Goal: Task Accomplishment & Management: Complete application form

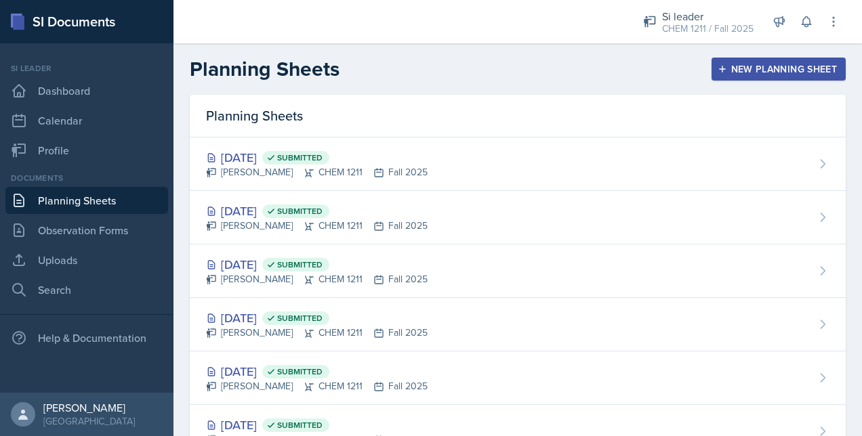
click at [775, 69] on div "New Planning Sheet" at bounding box center [778, 69] width 117 height 11
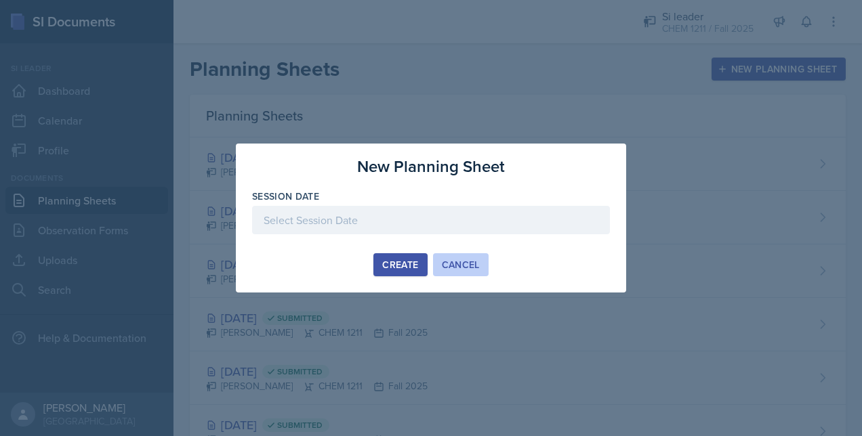
click at [449, 265] on div "Cancel" at bounding box center [461, 265] width 38 height 11
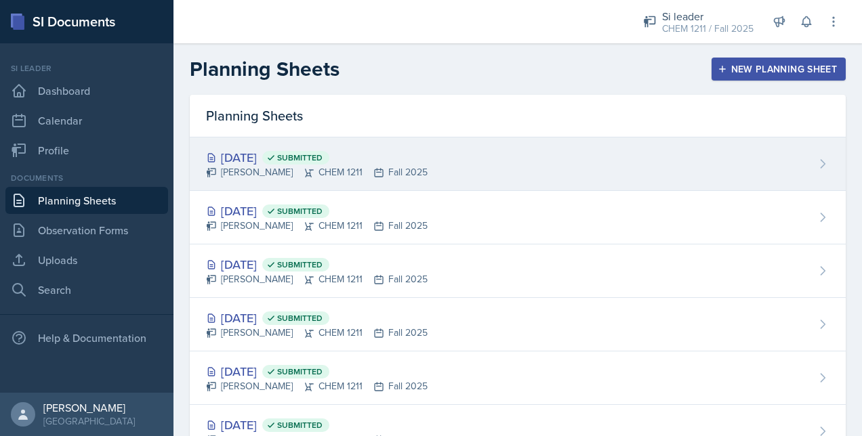
click at [351, 165] on div "[PERSON_NAME] CHEM 1211 Fall 2025" at bounding box center [317, 172] width 222 height 14
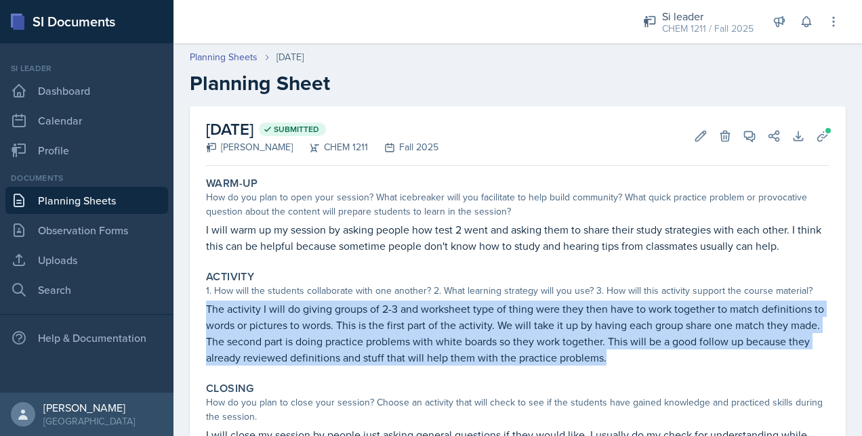
drag, startPoint x: 205, startPoint y: 313, endPoint x: 709, endPoint y: 354, distance: 505.9
click at [709, 354] on div "Activity 1. How will the students collaborate with one another? 2. What learnin…" at bounding box center [518, 318] width 634 height 106
copy p "The activity I will do giving groups of 2-3 and worksheet type of thing were th…"
click at [122, 203] on link "Planning Sheets" at bounding box center [86, 200] width 163 height 27
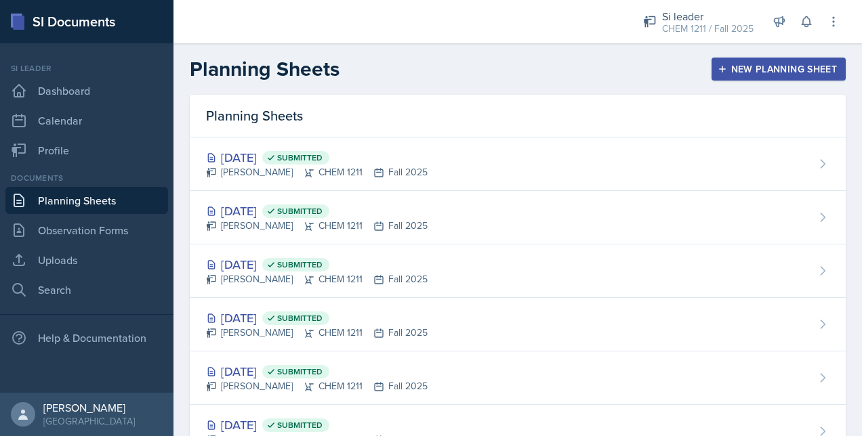
click at [764, 75] on div "New Planning Sheet" at bounding box center [778, 69] width 117 height 11
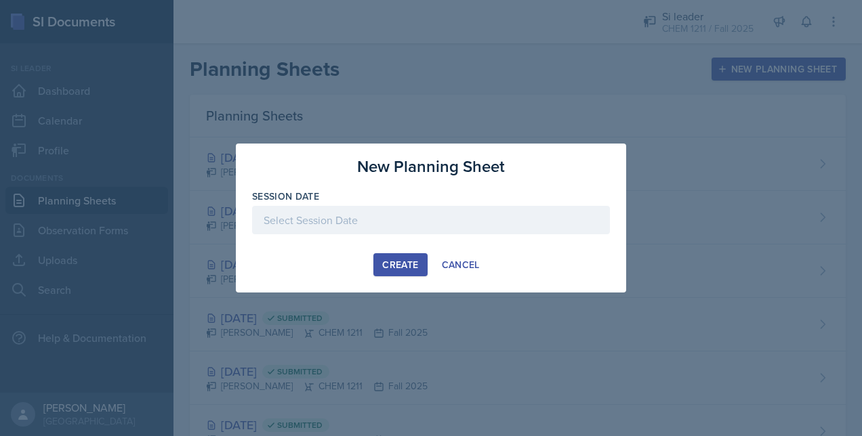
click at [396, 260] on div "Create" at bounding box center [400, 265] width 36 height 11
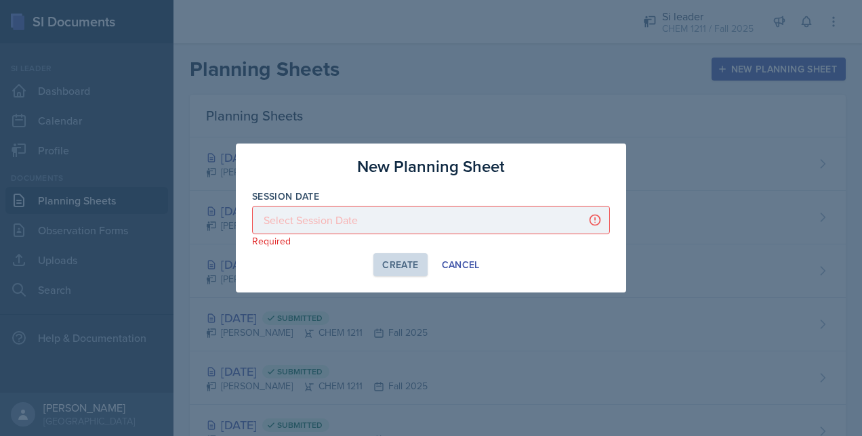
click at [482, 221] on div at bounding box center [431, 220] width 358 height 28
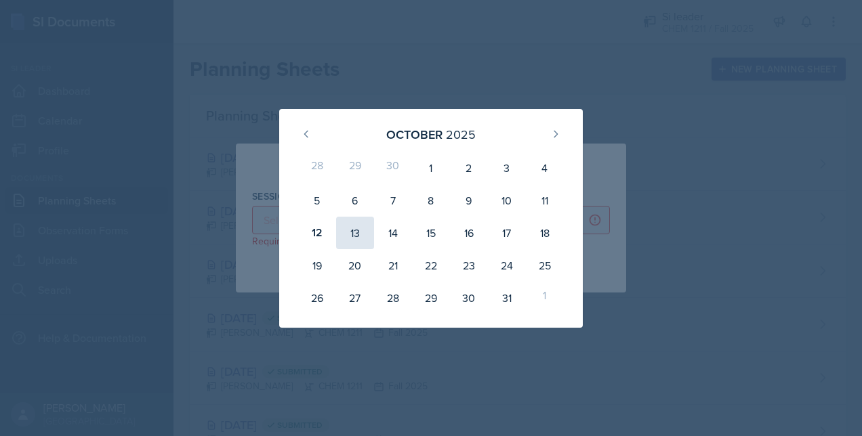
click at [359, 236] on div "13" at bounding box center [355, 233] width 38 height 33
type input "[DATE]"
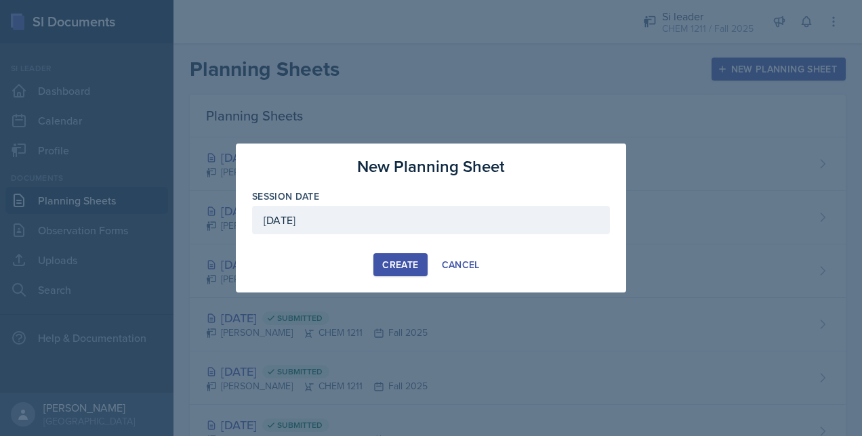
click at [413, 267] on div "Create" at bounding box center [400, 265] width 36 height 11
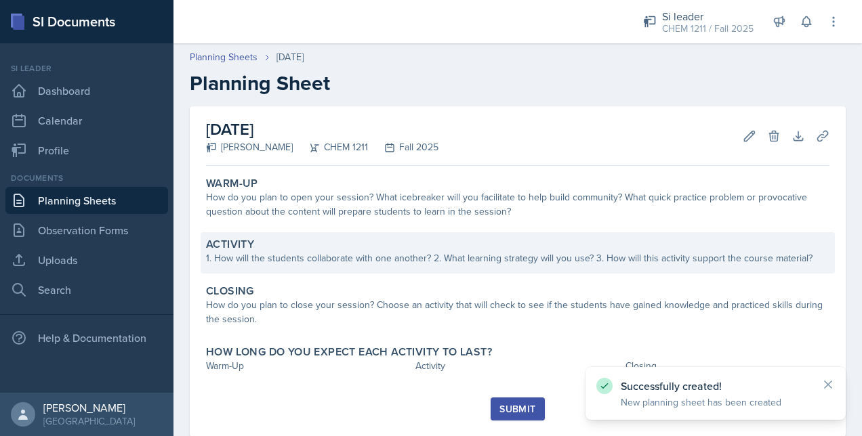
click at [302, 259] on div "1. How will the students collaborate with one another? 2. What learning strateg…" at bounding box center [518, 258] width 624 height 14
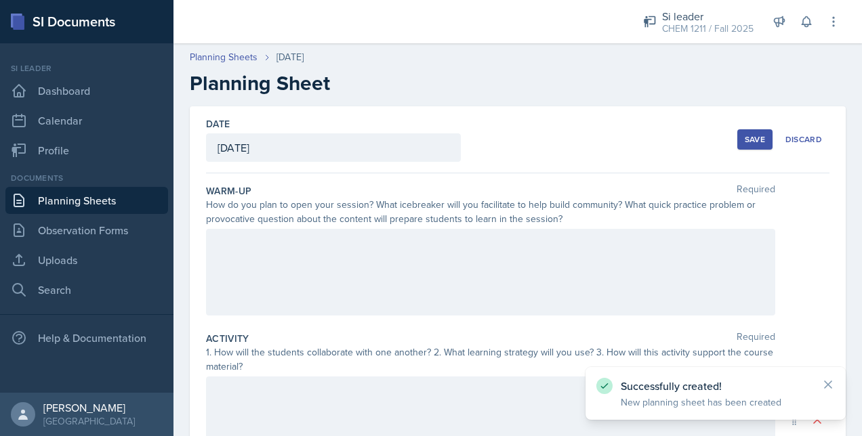
click at [350, 244] on div at bounding box center [490, 272] width 569 height 87
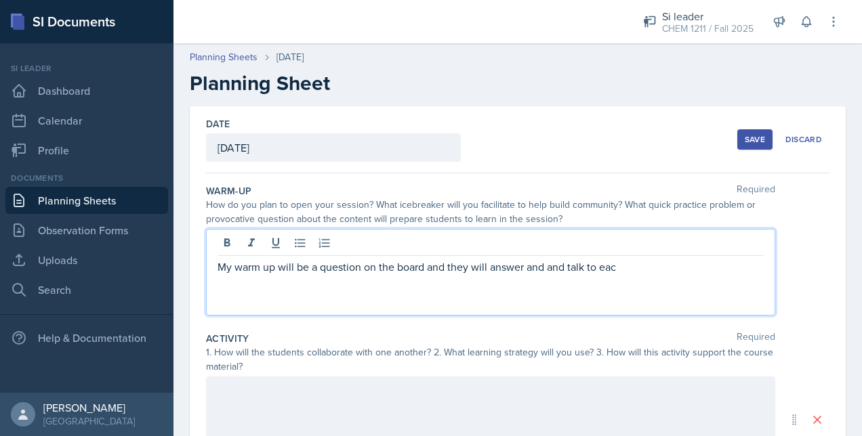
click at [564, 274] on div "My warm up will be a question on the board and they will answer and and talk to…" at bounding box center [490, 272] width 569 height 87
drag, startPoint x: 554, startPoint y: 273, endPoint x: 632, endPoint y: 270, distance: 77.3
click at [632, 270] on p "My warm up will be a question on the board and they will answer and and talk to…" at bounding box center [491, 267] width 546 height 16
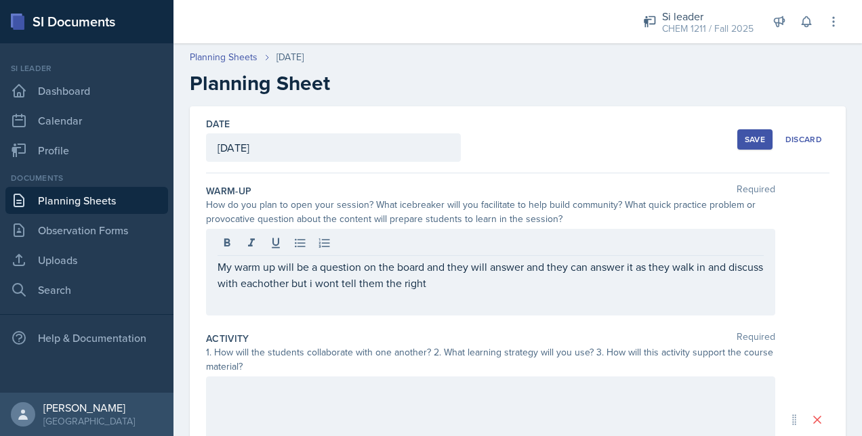
click at [312, 290] on div "My warm up will be a question on the board and they will answer and they can an…" at bounding box center [490, 272] width 569 height 87
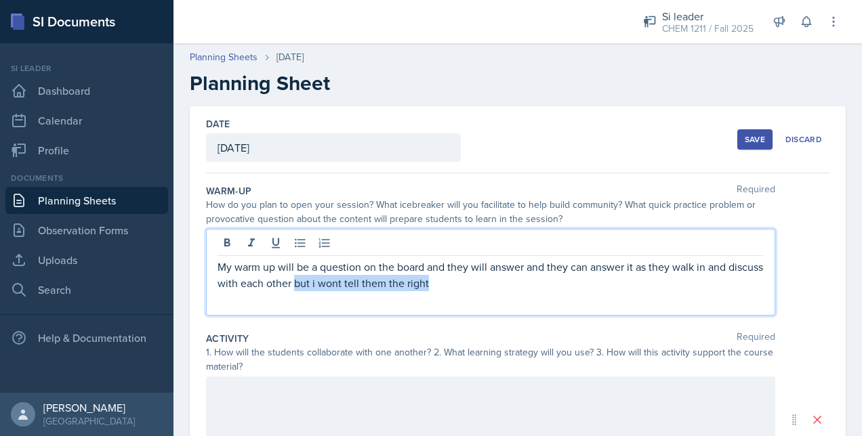
drag, startPoint x: 332, startPoint y: 285, endPoint x: 502, endPoint y: 291, distance: 169.5
click at [502, 291] on div "My warm up will be a question on the board and they will answer and they can an…" at bounding box center [490, 272] width 569 height 87
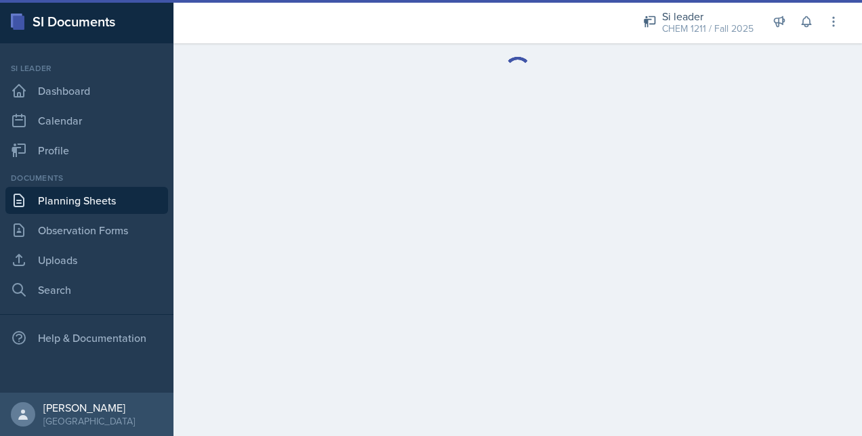
click at [449, 399] on main at bounding box center [517, 239] width 689 height 393
click at [359, 359] on main at bounding box center [517, 239] width 689 height 393
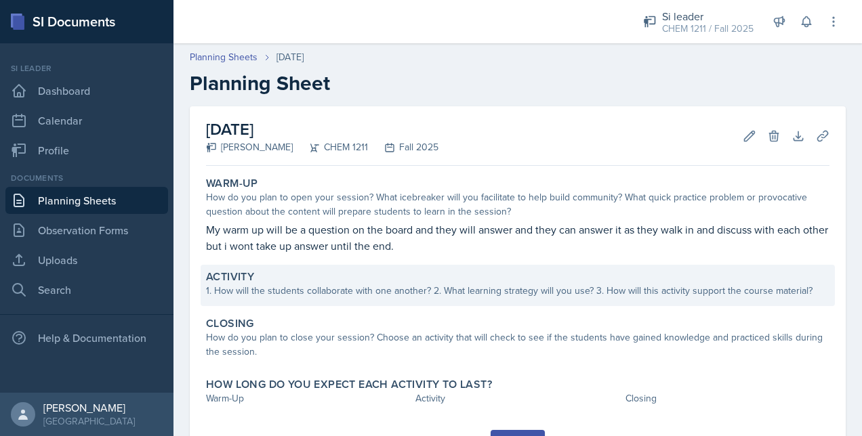
scroll to position [41, 0]
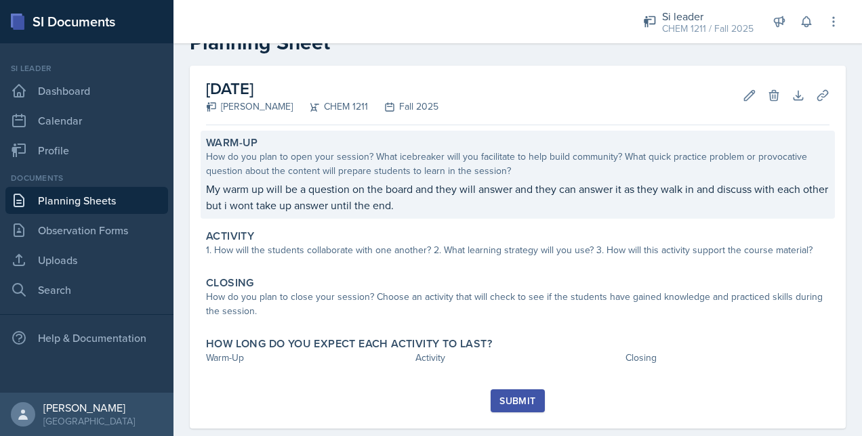
click at [378, 191] on p "My warm up will be a question on the board and they will answer and they can an…" at bounding box center [518, 197] width 624 height 33
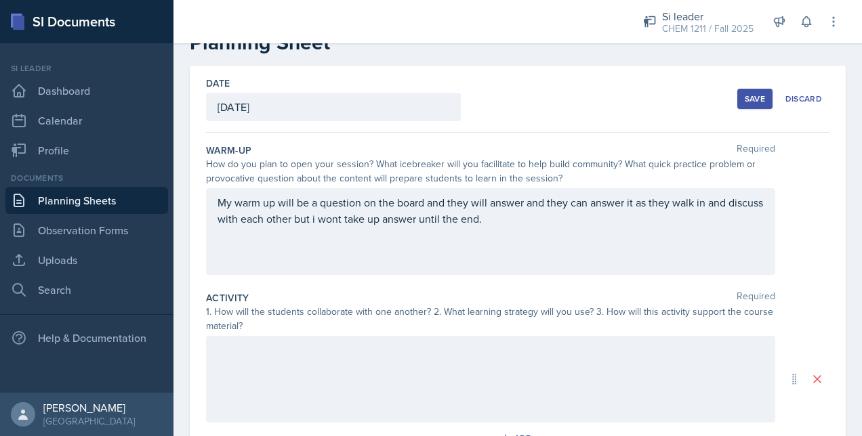
click at [298, 366] on div at bounding box center [490, 379] width 569 height 87
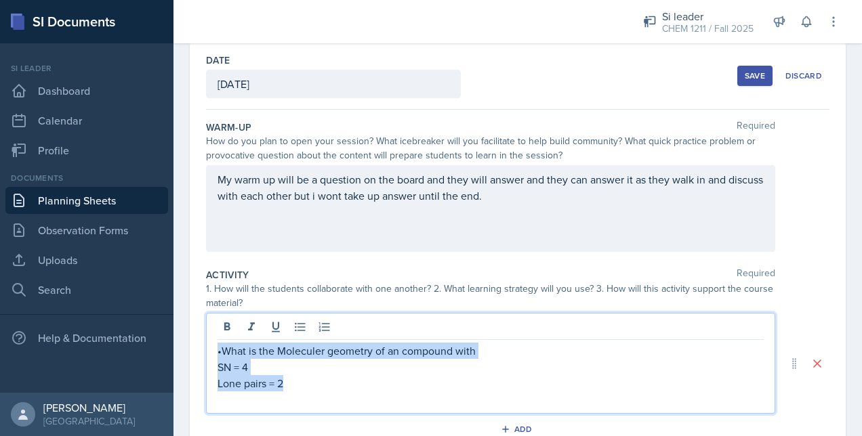
drag, startPoint x: 297, startPoint y: 385, endPoint x: 194, endPoint y: 336, distance: 114.0
click at [194, 336] on div "Date [DATE] [DATE] 28 29 30 1 2 3 4 5 6 7 8 9 10 11 12 13 14 15 16 17 18 19 20 …" at bounding box center [518, 364] width 656 height 642
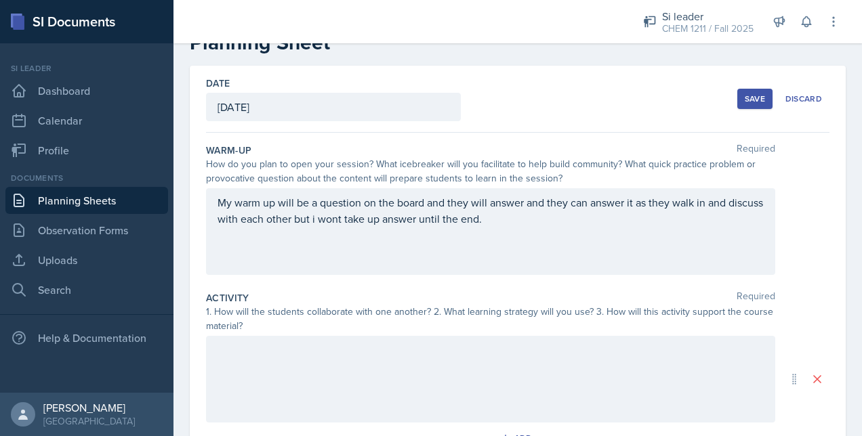
click at [746, 97] on div "Save" at bounding box center [755, 99] width 20 height 11
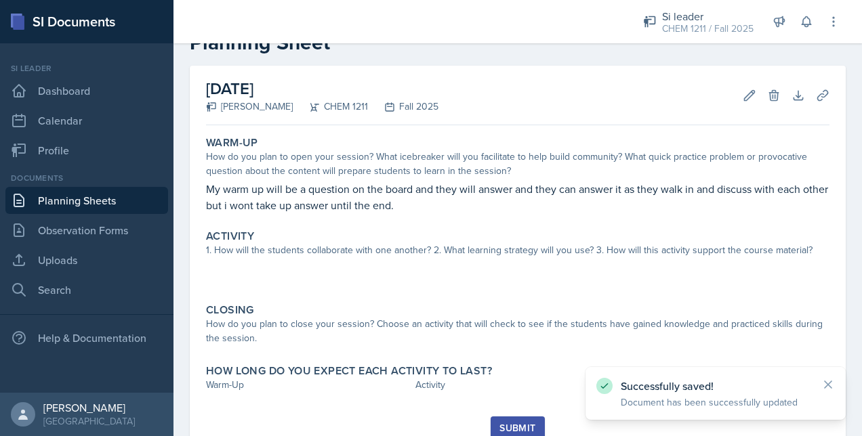
click at [80, 195] on link "Planning Sheets" at bounding box center [86, 200] width 163 height 27
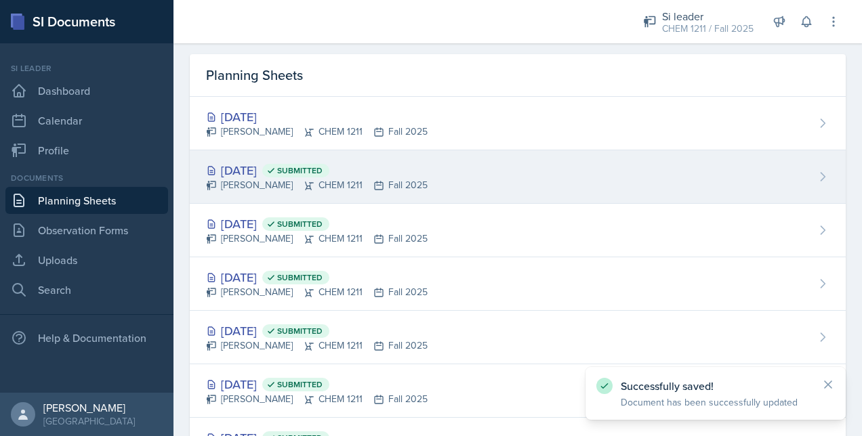
click at [323, 165] on span "Submitted" at bounding box center [299, 170] width 45 height 11
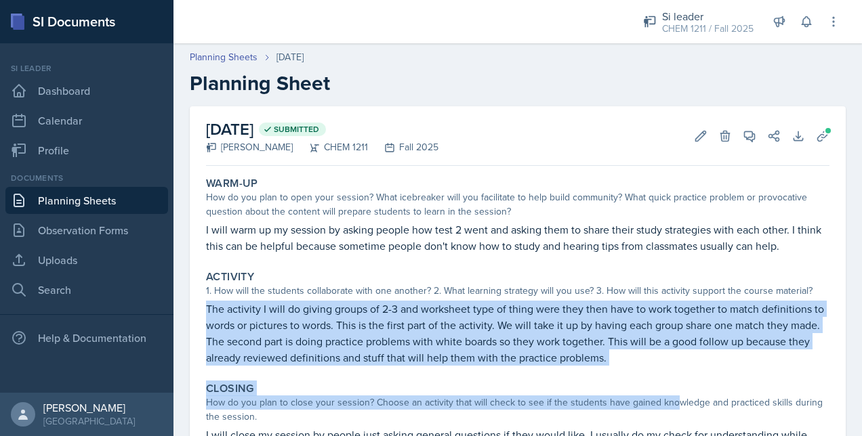
drag, startPoint x: 203, startPoint y: 308, endPoint x: 673, endPoint y: 400, distance: 478.5
click at [673, 400] on div "Warm-Up How do you plan to open your session? What icebreaker will you facilita…" at bounding box center [518, 380] width 624 height 419
drag, startPoint x: 673, startPoint y: 400, endPoint x: 377, endPoint y: 331, distance: 304.1
click at [377, 331] on p "The activity I will do giving groups of 2-3 and worksheet type of thing were th…" at bounding box center [518, 333] width 624 height 65
click at [209, 318] on p "The activity I will do giving groups of 2-3 and worksheet type of thing were th…" at bounding box center [518, 333] width 624 height 65
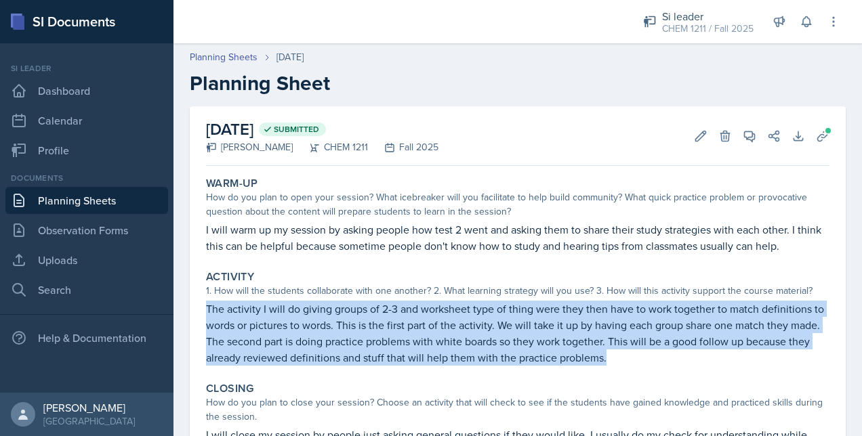
drag, startPoint x: 205, startPoint y: 309, endPoint x: 760, endPoint y: 362, distance: 557.6
click at [760, 362] on div "Activity 1. How will the students collaborate with one another? 2. What learnin…" at bounding box center [518, 318] width 634 height 106
copy p "The activity I will do giving groups of 2-3 and worksheet type of thing were th…"
click at [98, 197] on link "Planning Sheets" at bounding box center [86, 200] width 163 height 27
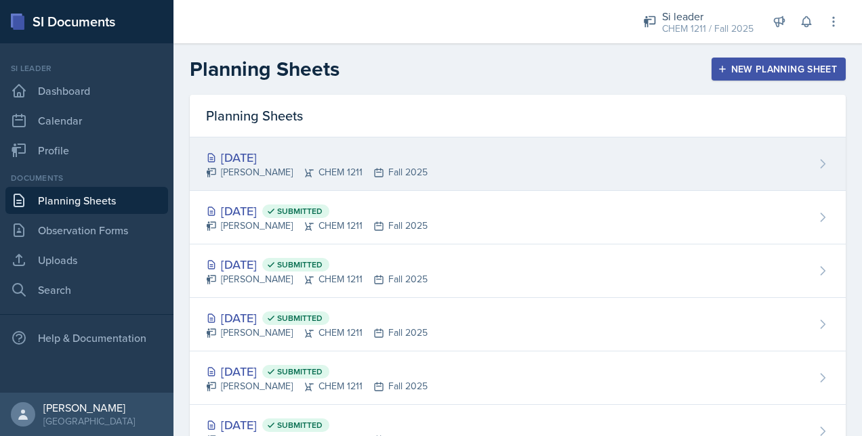
click at [263, 173] on div "[PERSON_NAME] CHEM 1211 Fall 2025" at bounding box center [317, 172] width 222 height 14
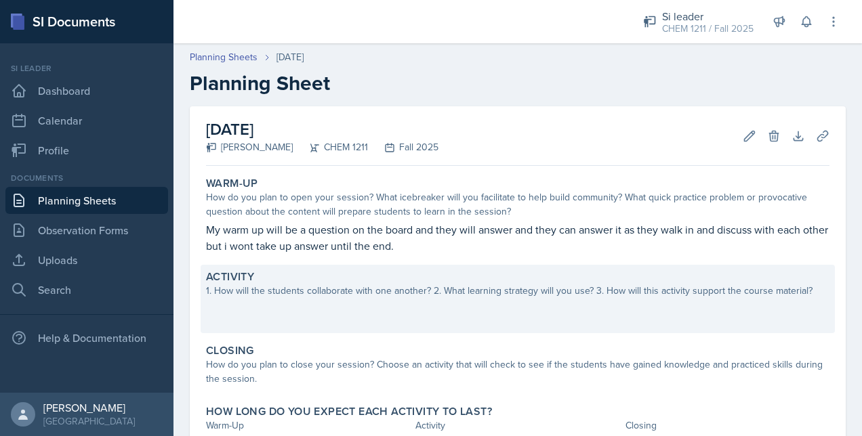
click at [331, 319] on p at bounding box center [518, 321] width 624 height 14
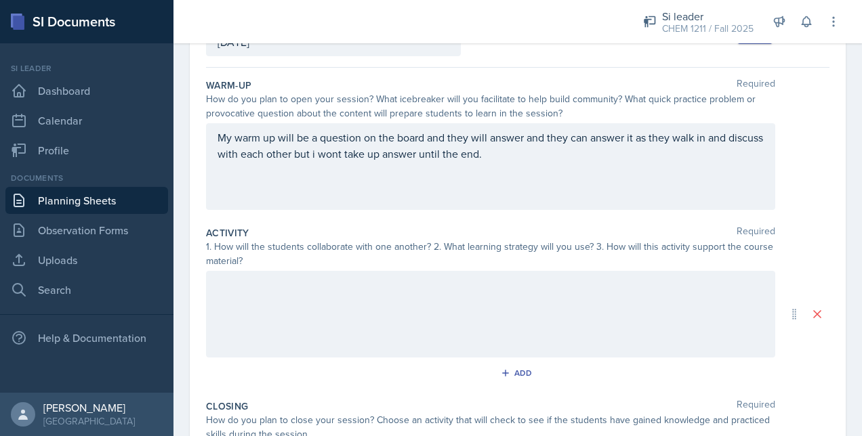
click at [293, 287] on p at bounding box center [491, 285] width 546 height 16
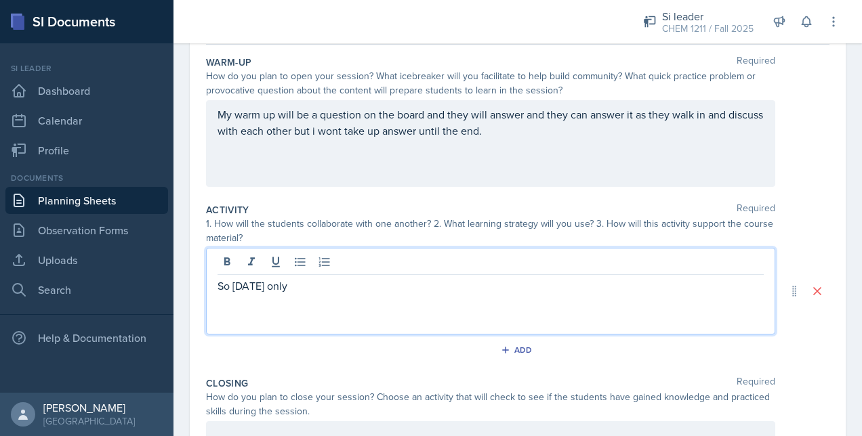
click at [348, 285] on p "So [DATE] only" at bounding box center [491, 286] width 546 height 16
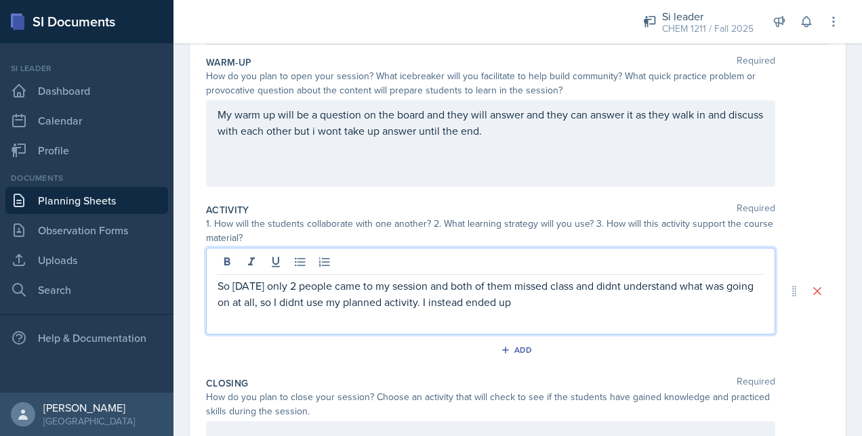
click at [576, 310] on p at bounding box center [491, 318] width 546 height 16
click at [572, 301] on p "So [DATE] only 2 people came to my session and both of them missed class and di…" at bounding box center [491, 294] width 546 height 33
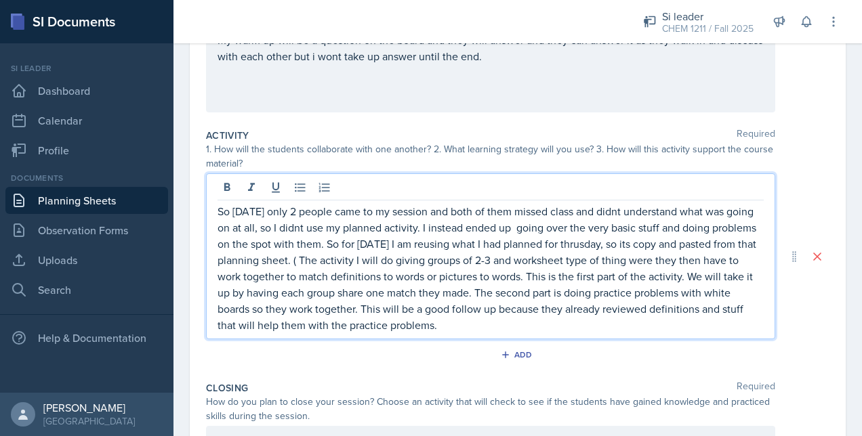
scroll to position [216, 0]
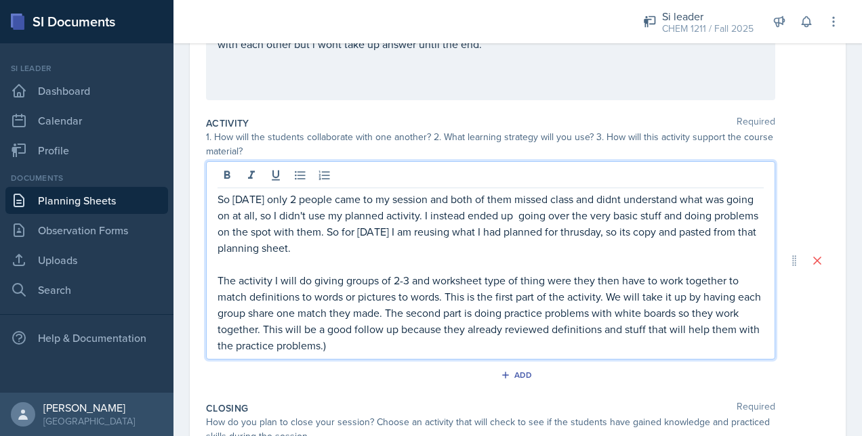
click at [401, 354] on div "So [DATE] only 2 people came to my session and both of them missed class and di…" at bounding box center [490, 260] width 569 height 199
click at [384, 345] on p "The activity I will do giving groups of 2-3 and worksheet type of thing were th…" at bounding box center [491, 312] width 546 height 81
click at [414, 250] on p "So [DATE] only 2 people came to my session and both of them missed class and di…" at bounding box center [491, 223] width 546 height 65
click at [666, 239] on p "So [DATE] only 2 people came to my session and both of them missed class and di…" at bounding box center [491, 223] width 546 height 65
click at [464, 261] on p at bounding box center [491, 264] width 546 height 16
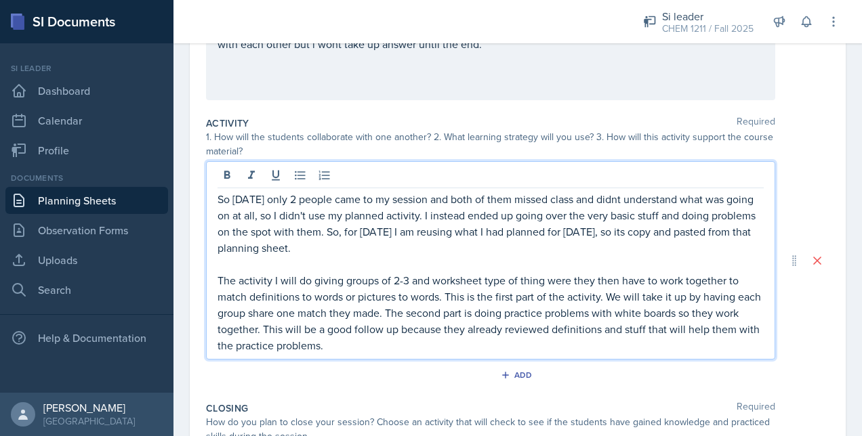
click at [382, 245] on p "So [DATE] only 2 people came to my session and both of them missed class and di…" at bounding box center [491, 223] width 546 height 65
click at [401, 245] on p "So [DATE] only 2 people came to my session and both of them missed class and di…" at bounding box center [491, 223] width 546 height 65
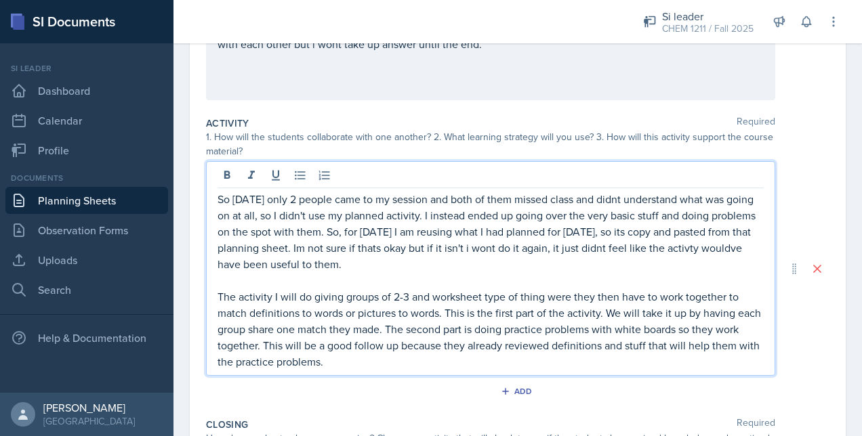
click at [706, 253] on p "So [DATE] only 2 people came to my session and both of them missed class and di…" at bounding box center [491, 231] width 546 height 81
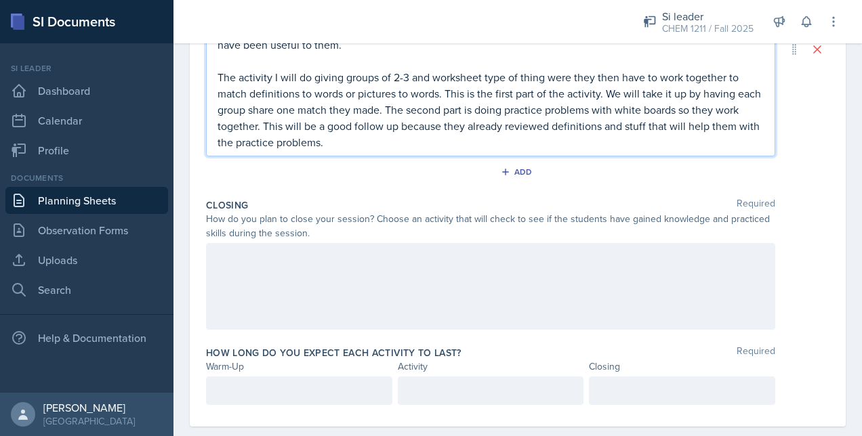
click at [310, 293] on div at bounding box center [490, 286] width 569 height 87
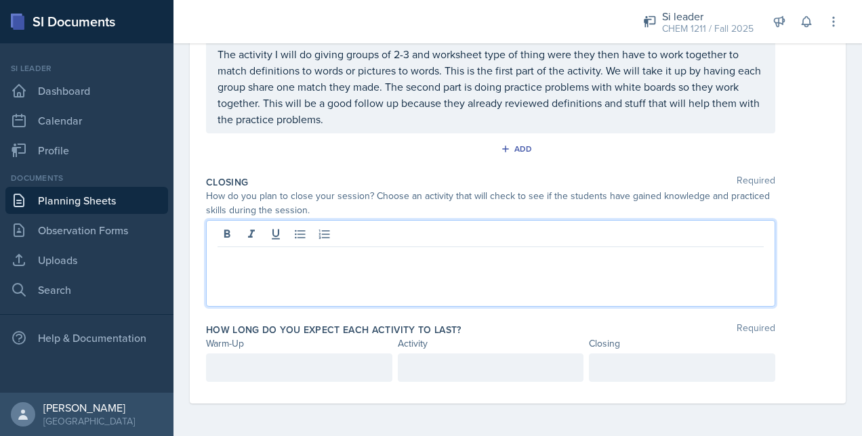
scroll to position [432, 0]
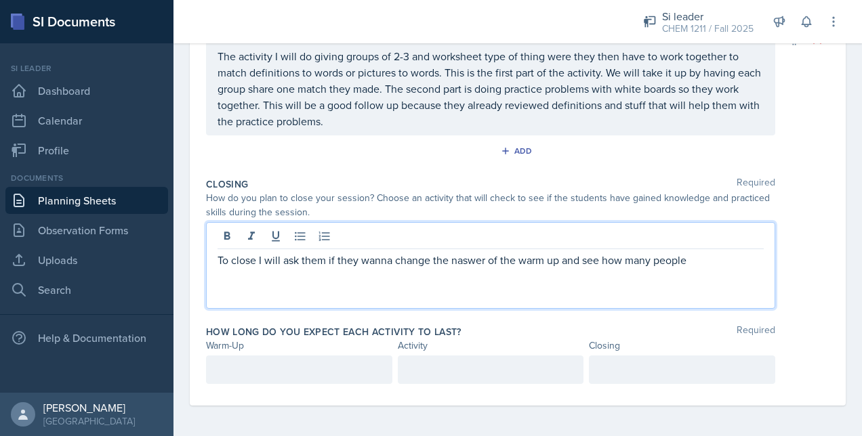
click at [394, 263] on p "To close I will ask them if they wanna change the naswer of the warm up and see…" at bounding box center [491, 260] width 546 height 16
click at [451, 265] on p "To close I will ask them if they want to change the naswer of the warm up and s…" at bounding box center [491, 260] width 546 height 16
click at [693, 252] on p "To close I will ask them if they want to change the answer of the warm up and s…" at bounding box center [491, 260] width 546 height 16
click at [236, 365] on div at bounding box center [299, 370] width 186 height 28
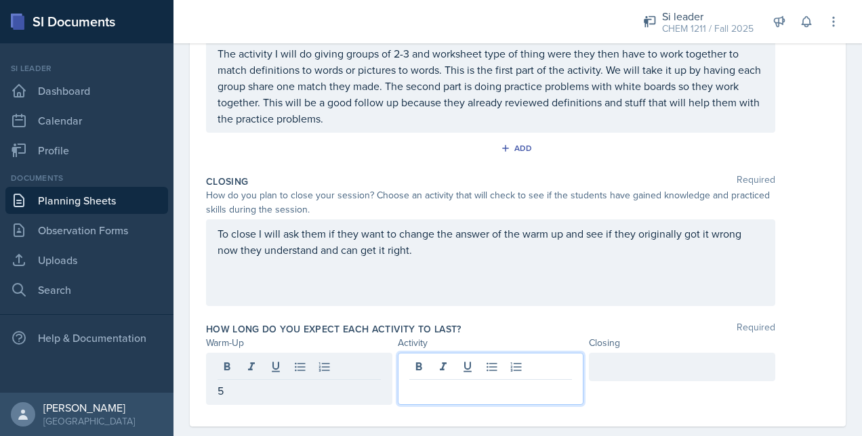
click at [426, 365] on div at bounding box center [491, 379] width 186 height 52
click at [607, 348] on div "Closing" at bounding box center [682, 343] width 186 height 14
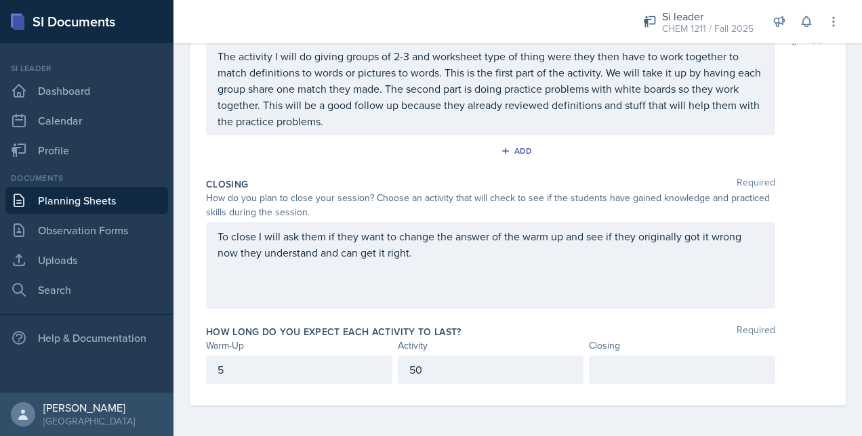
click at [611, 365] on div at bounding box center [682, 370] width 186 height 28
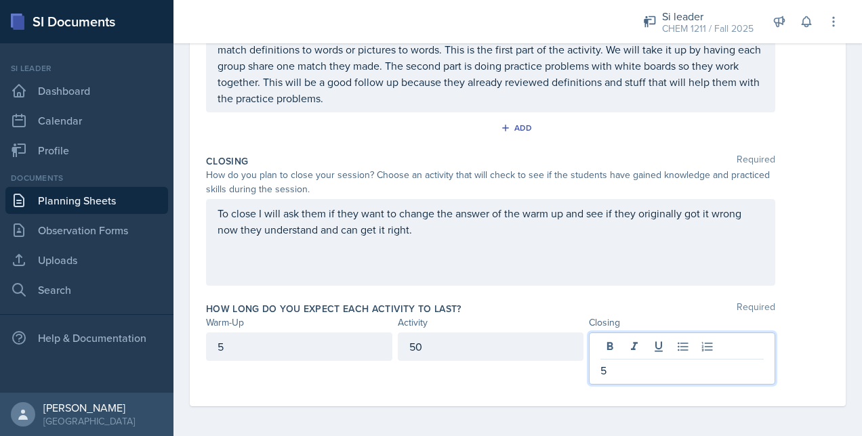
scroll to position [0, 0]
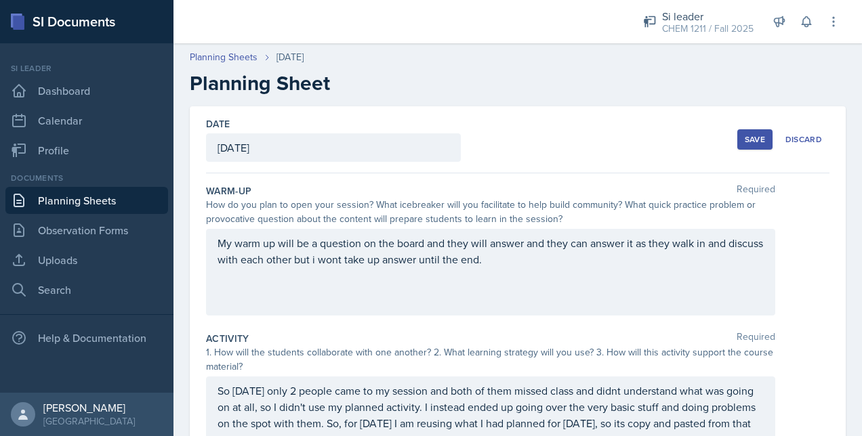
click at [739, 125] on div "Save Discard" at bounding box center [783, 139] width 92 height 31
click at [739, 131] on button "Save" at bounding box center [754, 139] width 35 height 20
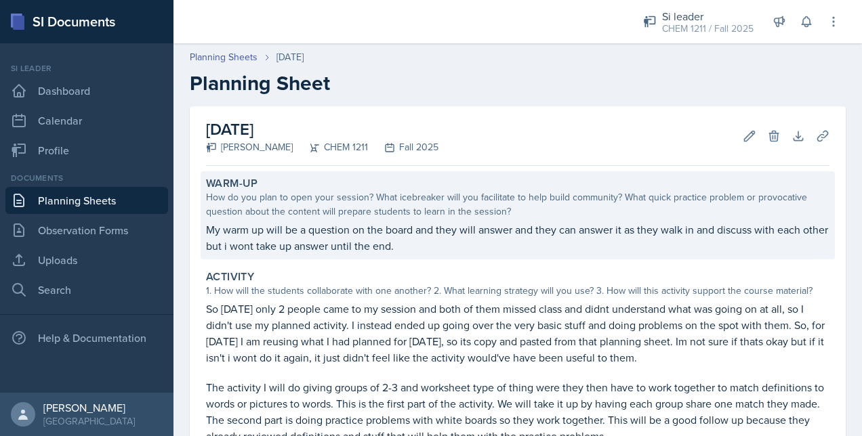
scroll to position [220, 0]
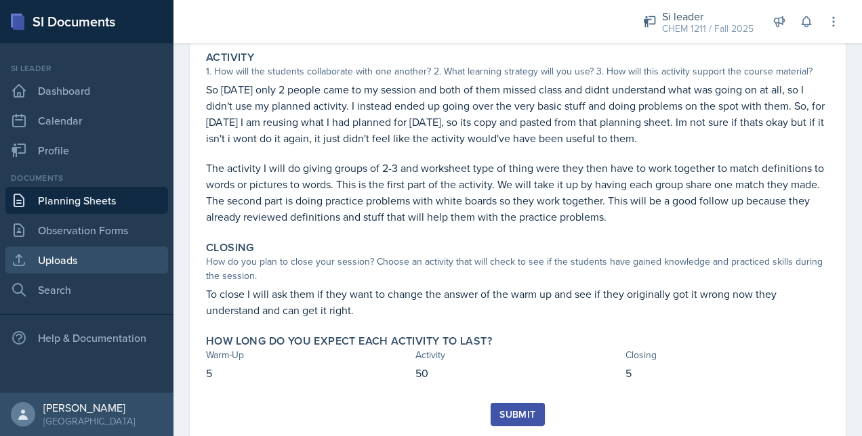
click at [60, 264] on link "Uploads" at bounding box center [86, 260] width 163 height 27
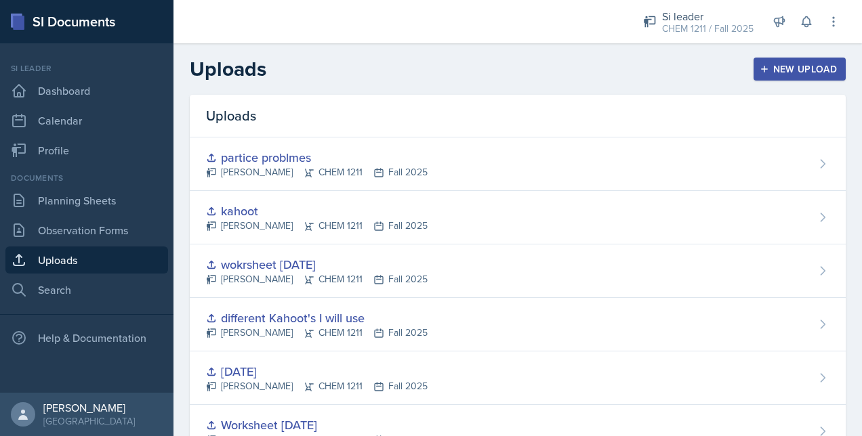
click at [798, 75] on div "New Upload" at bounding box center [799, 69] width 75 height 11
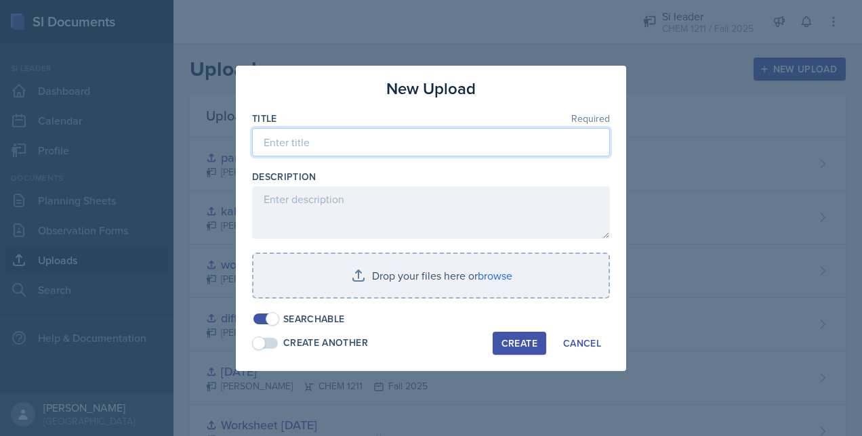
click at [333, 138] on input at bounding box center [431, 142] width 358 height 28
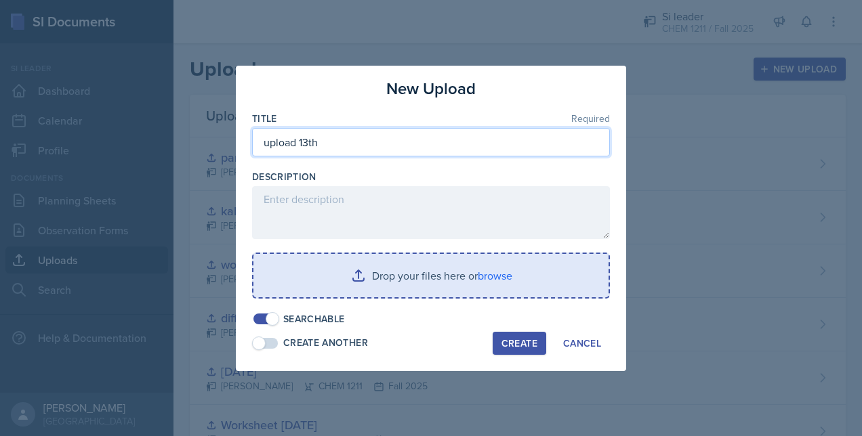
type input "upload 13th"
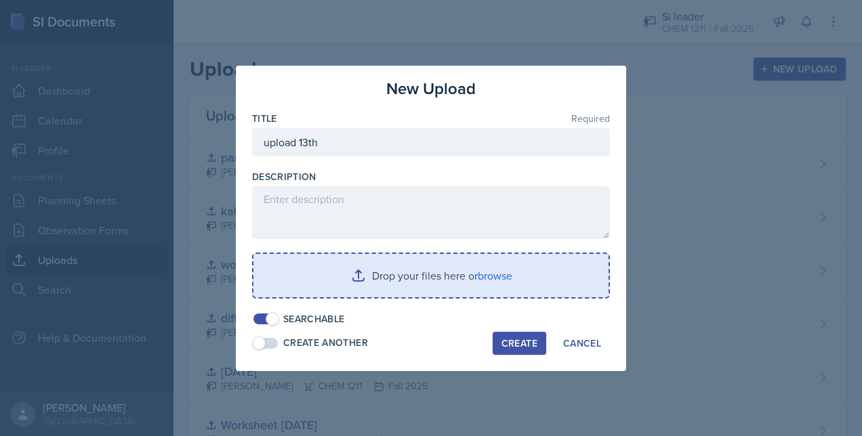
click at [319, 277] on input "file" at bounding box center [430, 275] width 355 height 43
click at [338, 273] on input "file" at bounding box center [430, 275] width 355 height 43
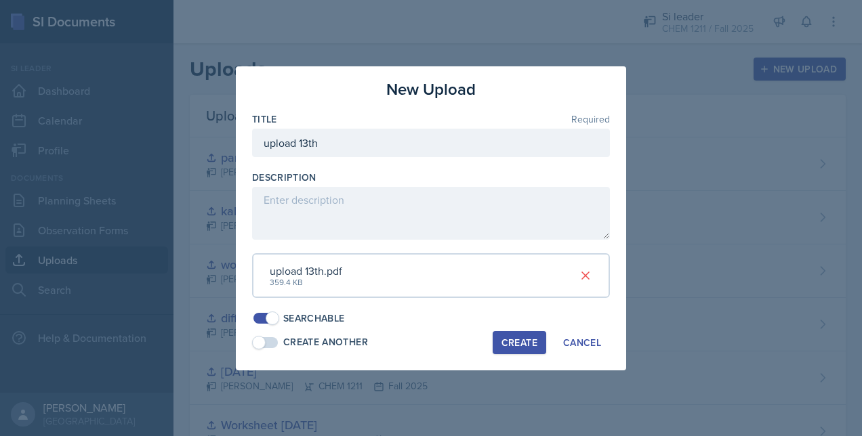
click at [527, 341] on div "Create" at bounding box center [520, 343] width 36 height 11
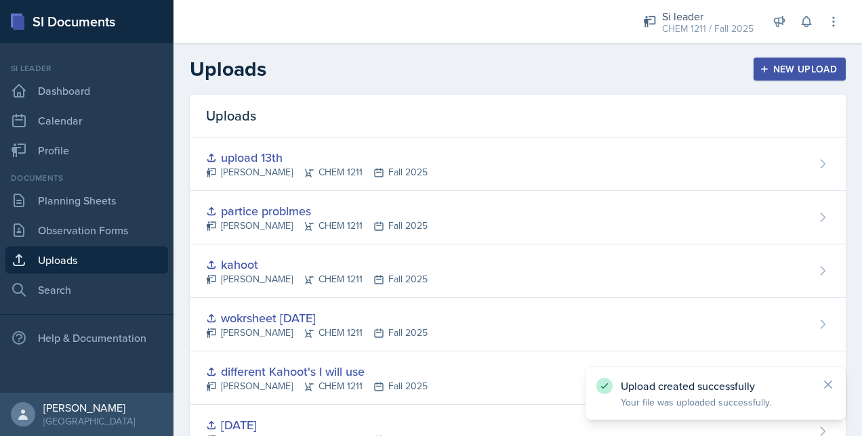
click at [790, 68] on div "New Upload" at bounding box center [799, 69] width 75 height 11
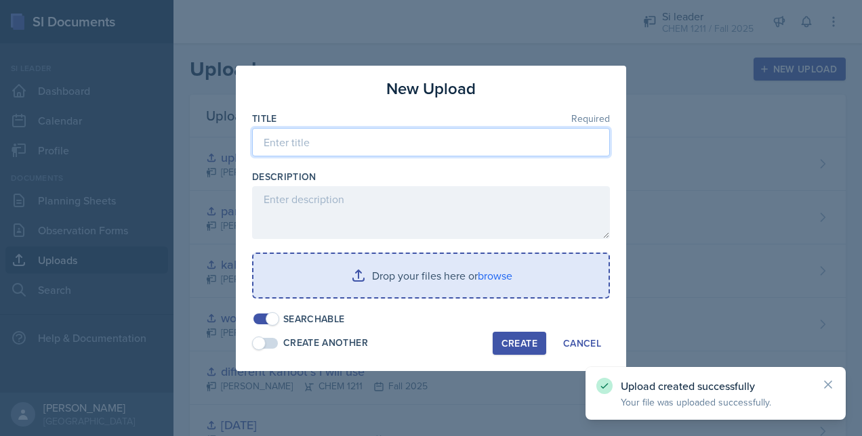
click at [355, 140] on input at bounding box center [431, 142] width 358 height 28
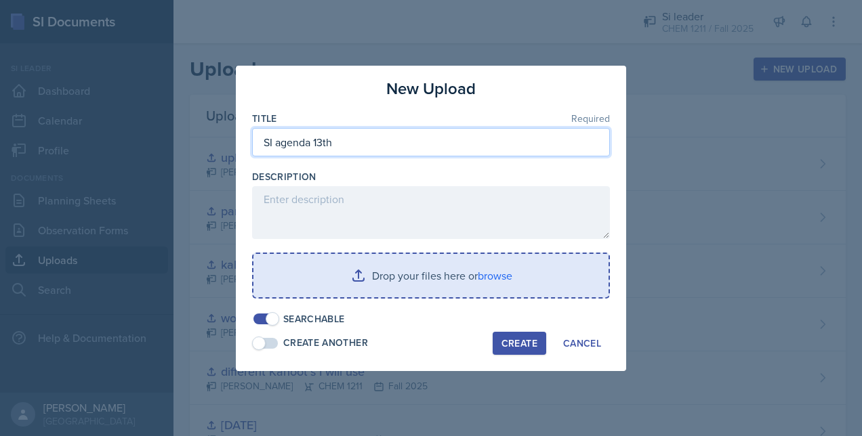
type input "SI agenda 13th"
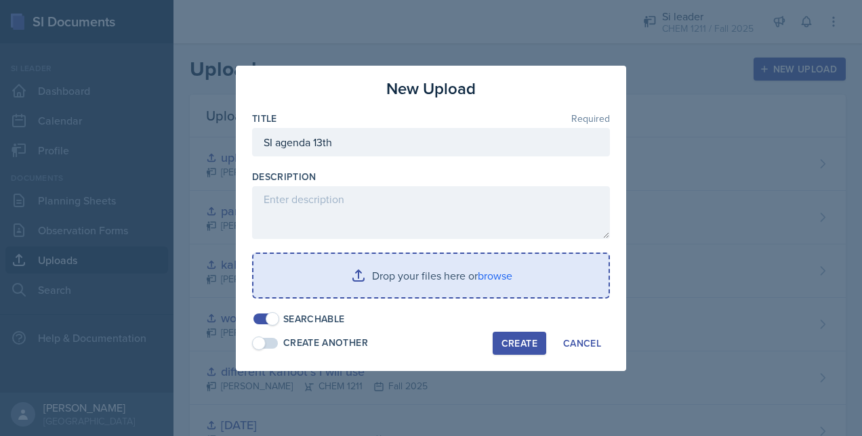
click at [386, 283] on input "file" at bounding box center [430, 275] width 355 height 43
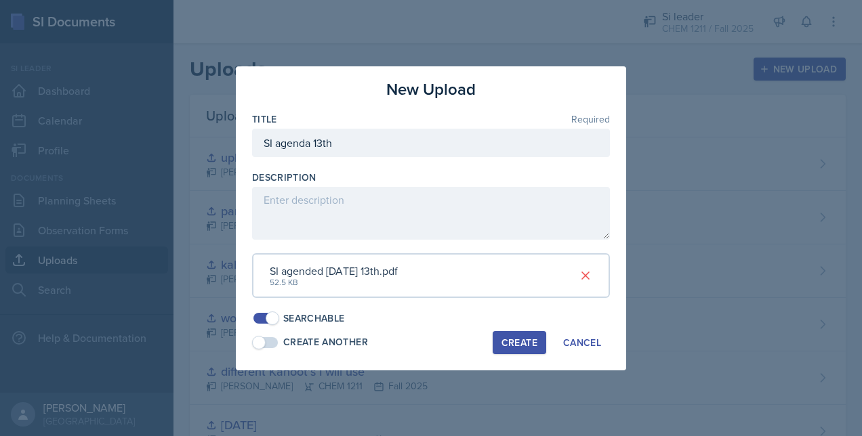
click at [549, 347] on div "Create Cancel" at bounding box center [551, 342] width 117 height 23
click at [531, 344] on div "Create" at bounding box center [520, 343] width 36 height 11
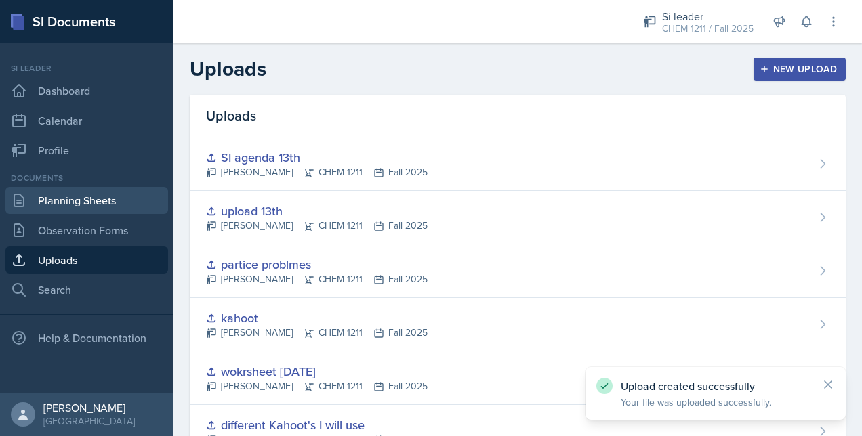
click at [56, 199] on link "Planning Sheets" at bounding box center [86, 200] width 163 height 27
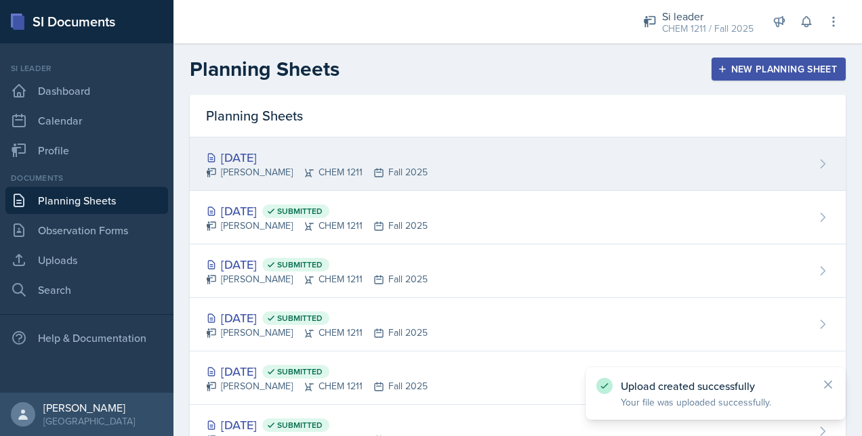
click at [563, 157] on div "[DATE] [PERSON_NAME] CHEM 1211 Fall 2025" at bounding box center [518, 165] width 656 height 54
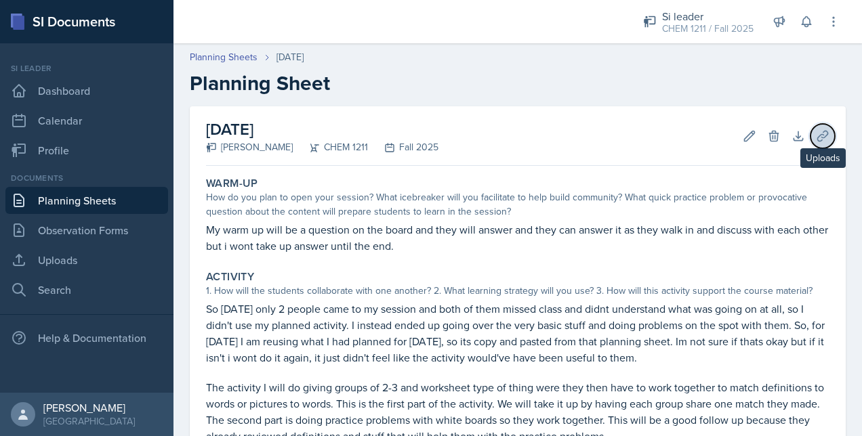
click at [823, 133] on button "Uploads" at bounding box center [823, 136] width 24 height 24
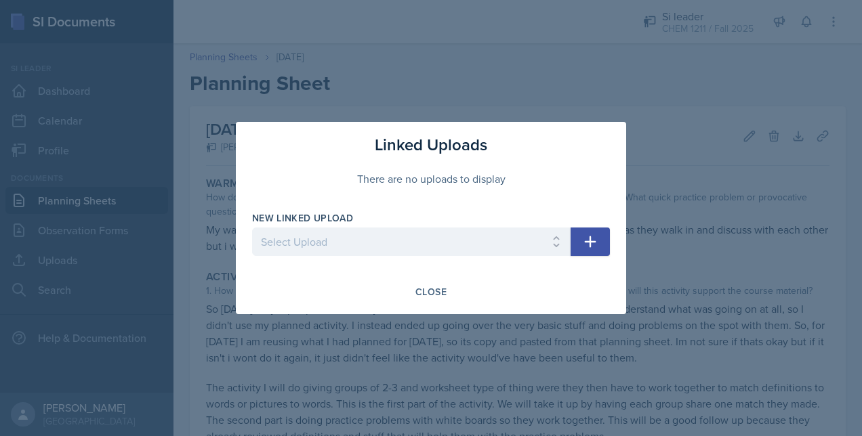
click at [445, 226] on div "New Linked Upload Select Upload Metacognitito Si traning assigment SI session w…" at bounding box center [411, 240] width 319 height 58
click at [415, 239] on select "Select Upload Metacognitito Si traning assigment SI session worksheet [DATE] SI…" at bounding box center [411, 242] width 319 height 28
select select "7e458f93-0770-4a84-8117-805678db895c"
click at [252, 228] on select "Select Upload Metacognitito Si traning assigment SI session worksheet [DATE] SI…" at bounding box center [411, 242] width 319 height 28
click at [595, 237] on icon "button" at bounding box center [590, 242] width 16 height 16
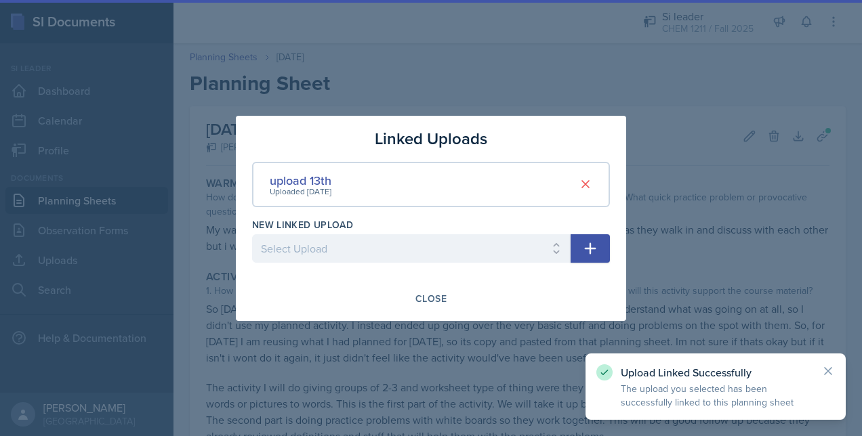
click at [814, 138] on div at bounding box center [431, 218] width 862 height 436
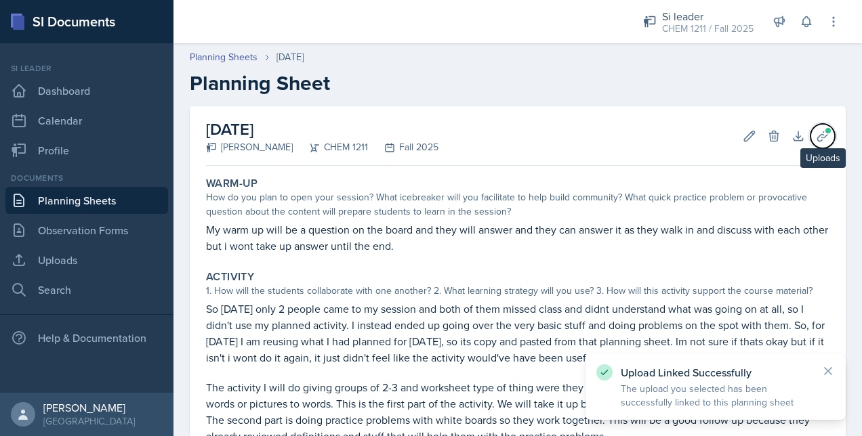
click at [817, 138] on icon at bounding box center [822, 136] width 10 height 10
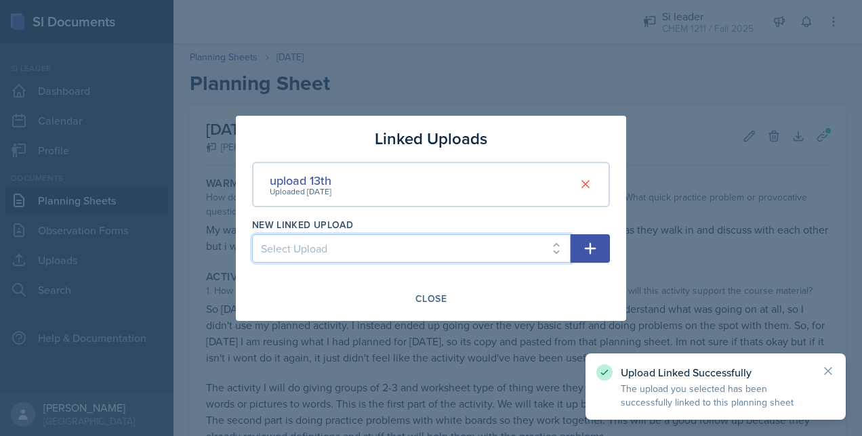
click at [429, 250] on select "Select Upload Metacognitito Si traning assigment SI session worksheet [DATE] SI…" at bounding box center [411, 248] width 319 height 28
select select "b8b1c2c9-a09a-4064-9f8d-6c4ac950c3da"
click at [252, 234] on select "Select Upload Metacognitito Si traning assigment SI session worksheet [DATE] SI…" at bounding box center [411, 248] width 319 height 28
click at [602, 258] on button "button" at bounding box center [590, 248] width 39 height 28
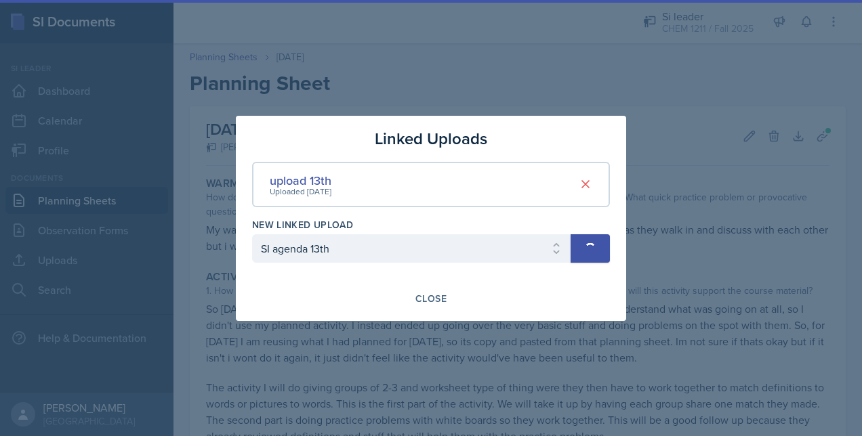
select select
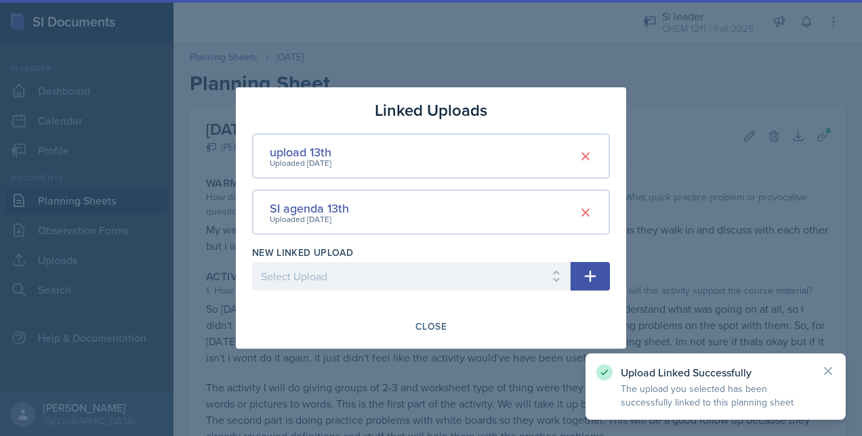
click at [710, 222] on div at bounding box center [431, 218] width 862 height 436
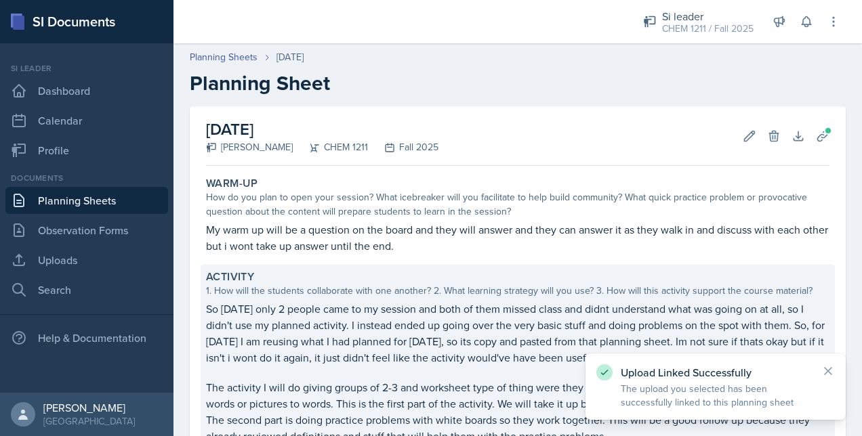
scroll to position [258, 0]
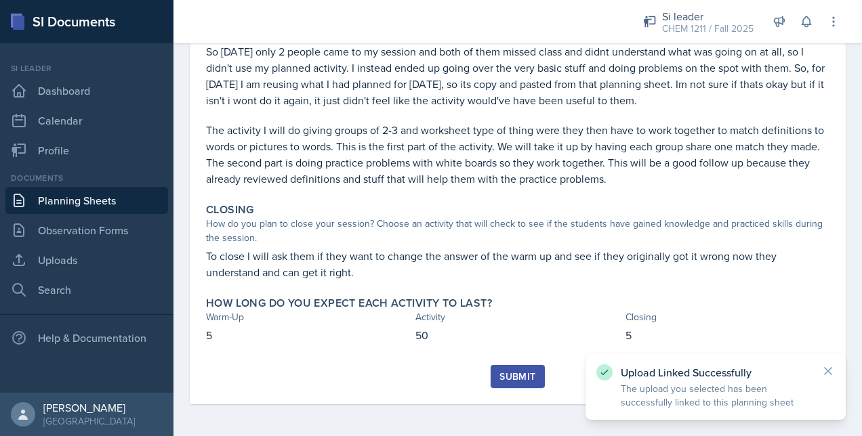
click at [507, 381] on div "Submit" at bounding box center [517, 376] width 36 height 11
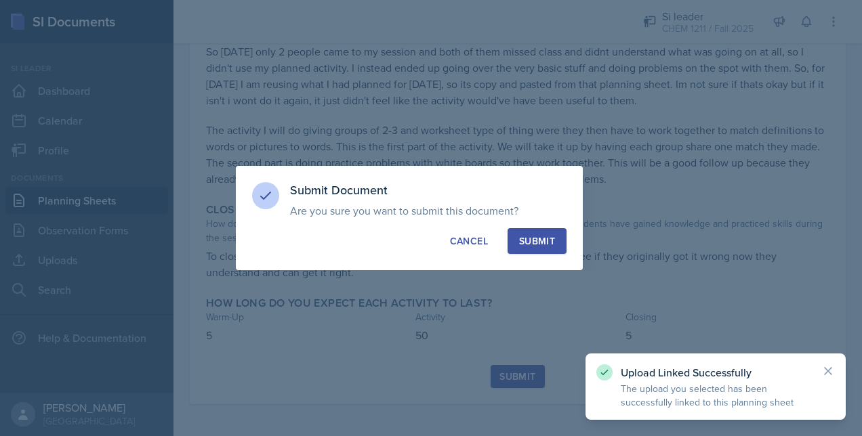
click at [548, 239] on div "Submit" at bounding box center [537, 241] width 36 height 14
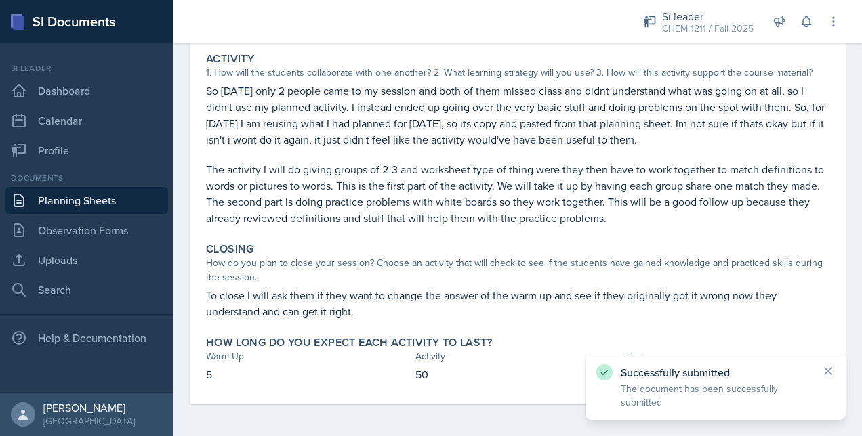
scroll to position [0, 0]
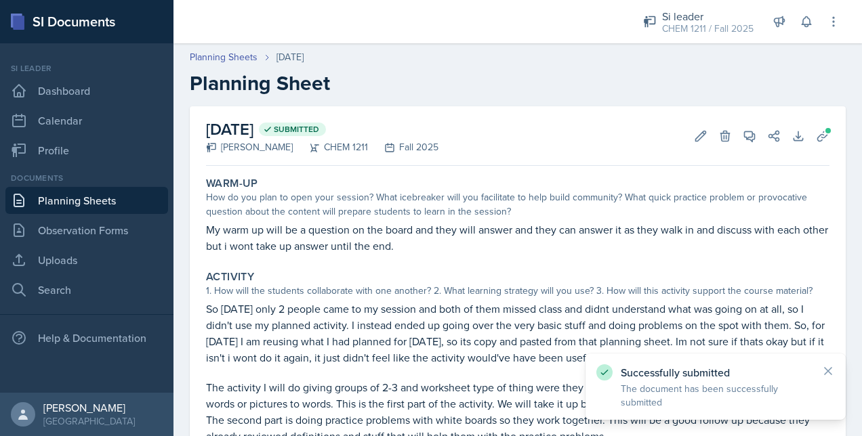
click at [98, 202] on link "Planning Sheets" at bounding box center [86, 200] width 163 height 27
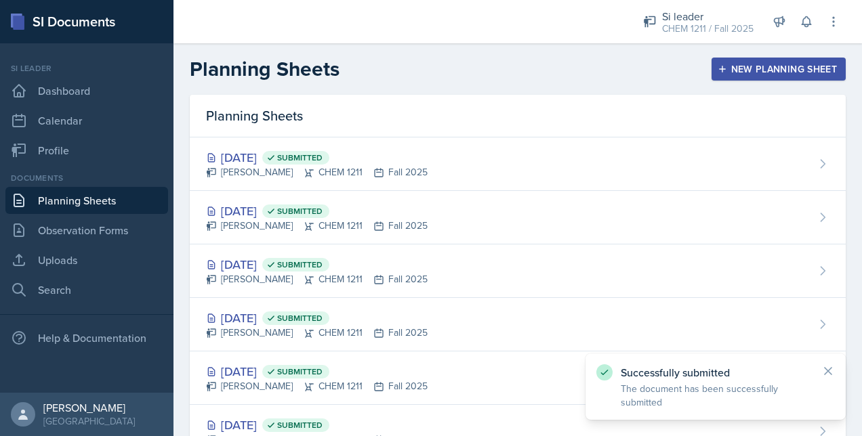
click at [796, 64] on div "New Planning Sheet" at bounding box center [778, 69] width 117 height 11
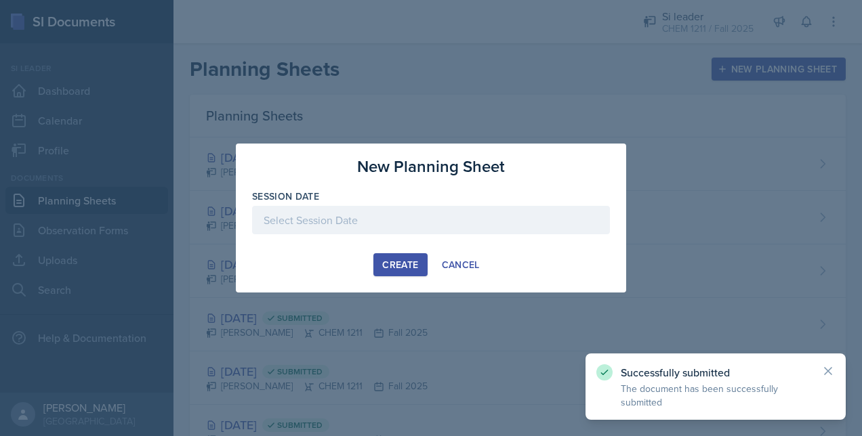
click at [448, 220] on div at bounding box center [431, 220] width 358 height 28
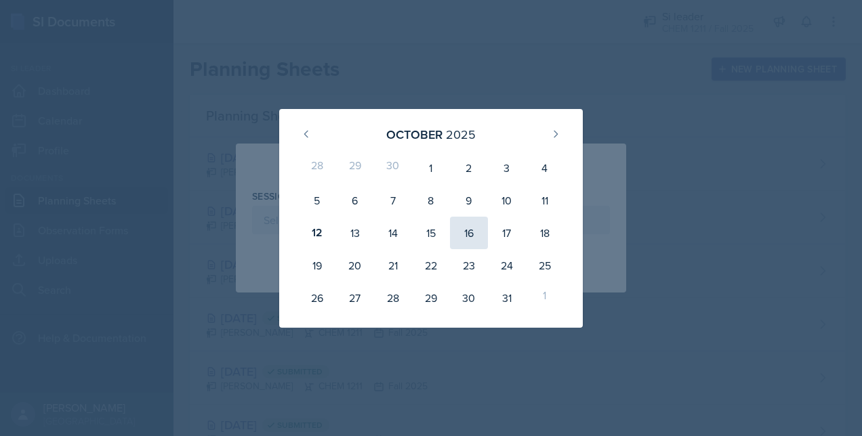
click at [459, 227] on div "16" at bounding box center [469, 233] width 38 height 33
type input "[DATE]"
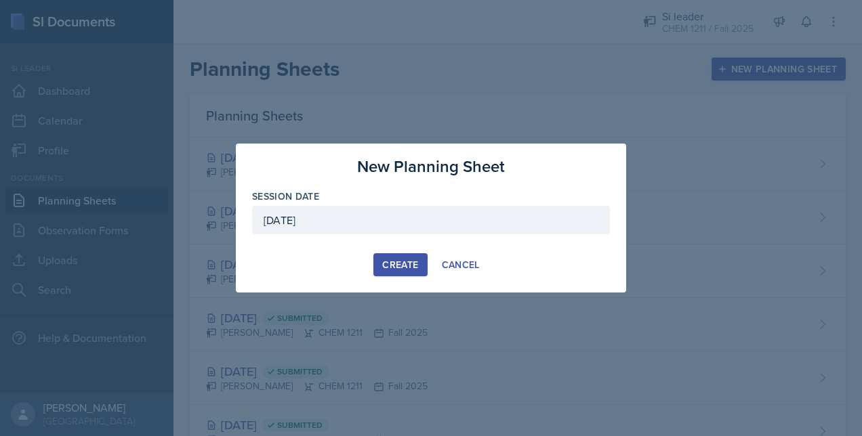
click at [395, 263] on div "Create" at bounding box center [400, 265] width 36 height 11
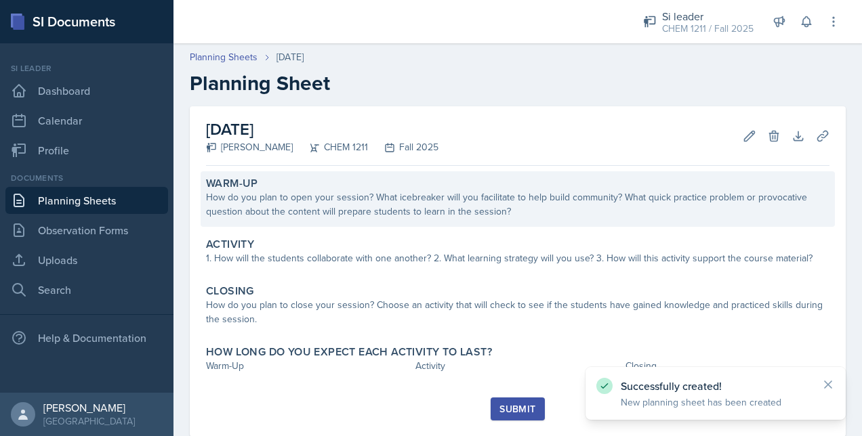
click at [360, 210] on div "How do you plan to open your session? What icebreaker will you facilitate to he…" at bounding box center [518, 204] width 624 height 28
